Goal: Submit feedback/report problem

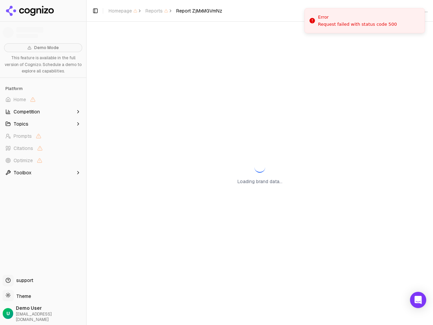
click at [43, 99] on span "Home" at bounding box center [43, 99] width 81 height 11
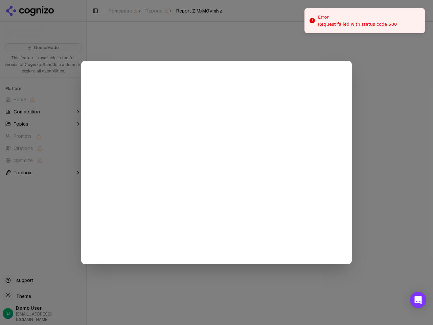
click at [43, 112] on div at bounding box center [216, 162] width 433 height 325
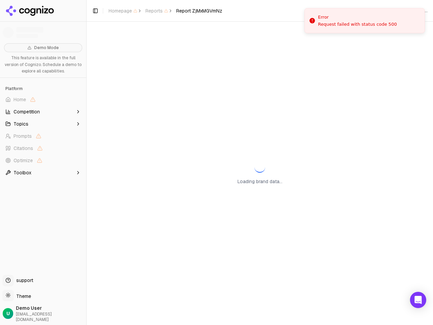
click at [43, 124] on button "Topics" at bounding box center [43, 123] width 81 height 11
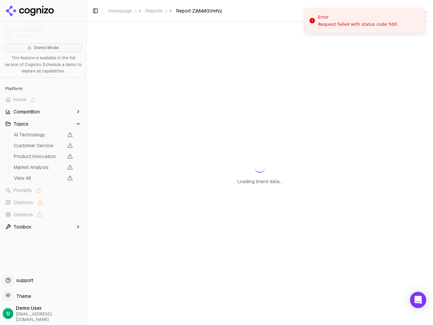
click at [43, 136] on span "AI Technology" at bounding box center [38, 134] width 49 height 7
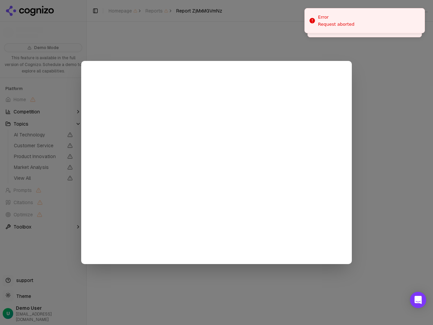
click at [43, 148] on div at bounding box center [216, 162] width 433 height 325
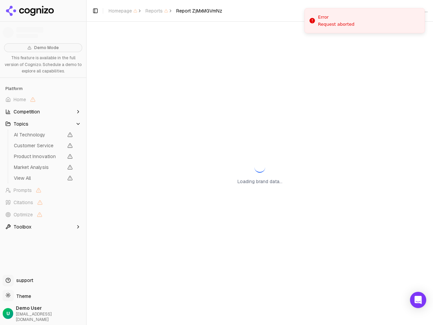
click at [43, 160] on span "Product Innovation" at bounding box center [43, 155] width 64 height 9
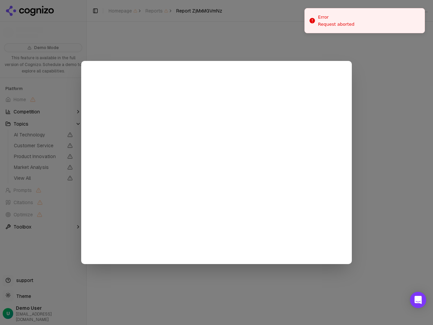
click at [43, 172] on div at bounding box center [216, 162] width 433 height 325
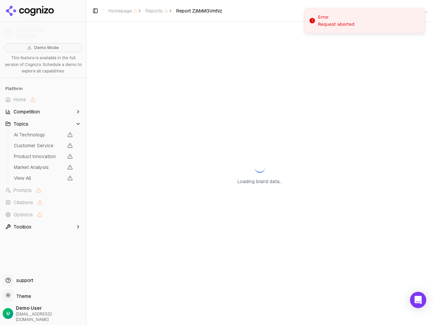
click at [86, 162] on button "Toggle Sidebar" at bounding box center [85, 162] width 5 height 325
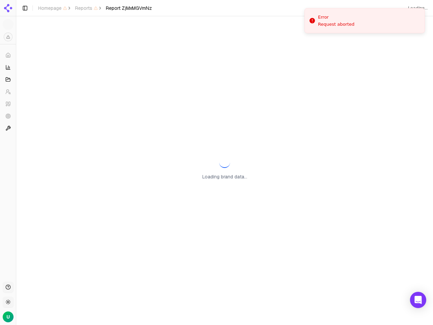
click at [30, 11] on button "Toggle Sidebar" at bounding box center [24, 7] width 9 height 9
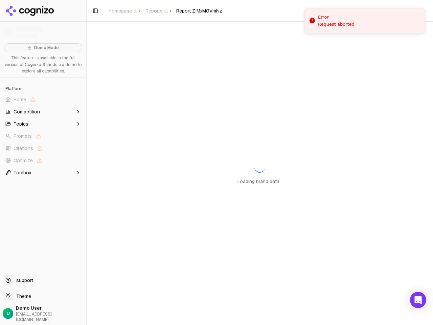
click at [123, 11] on span "Homepage" at bounding box center [123, 10] width 29 height 7
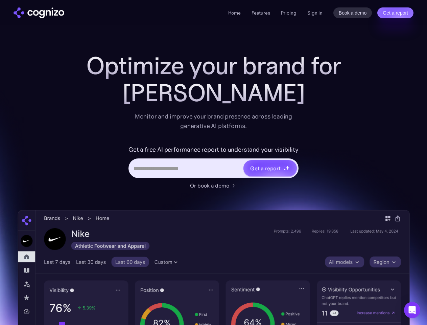
click at [395, 13] on link "Get a report" at bounding box center [395, 12] width 36 height 11
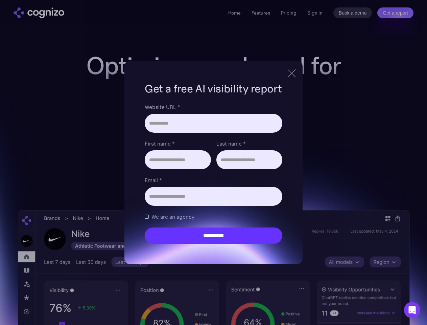
click at [270, 168] on input "Last name *" at bounding box center [249, 159] width 66 height 19
click at [412, 310] on icon "Open Intercom Messenger" at bounding box center [412, 310] width 7 height 8
